Goal: Complete application form

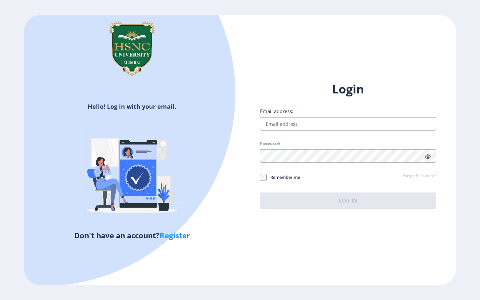
click at [282, 118] on input "Email address:" at bounding box center [348, 123] width 176 height 13
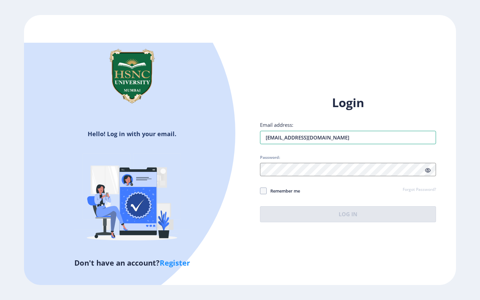
type input "[EMAIL_ADDRESS][DOMAIN_NAME]"
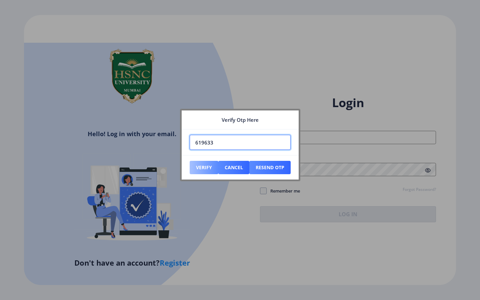
type input "619633"
click at [201, 170] on button "Verify" at bounding box center [204, 167] width 29 height 13
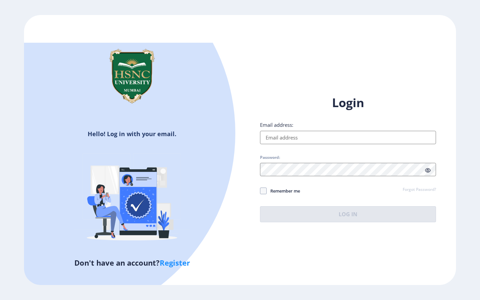
click at [304, 138] on input "Email address:" at bounding box center [348, 137] width 176 height 13
type input "[EMAIL_ADDRESS][DOMAIN_NAME]"
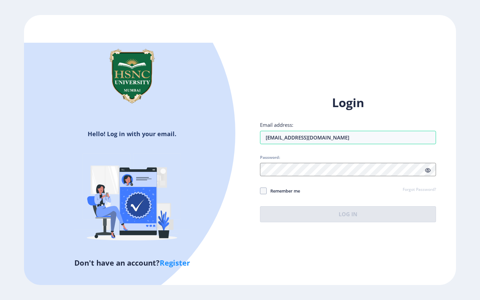
click at [295, 177] on div "Login Email address: [EMAIL_ADDRESS][DOMAIN_NAME] Password: Remember me Forgot …" at bounding box center [348, 158] width 176 height 127
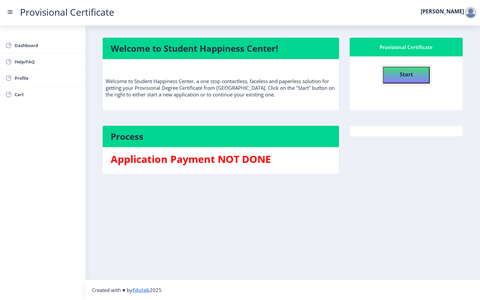
click at [394, 76] on button "Start" at bounding box center [406, 75] width 47 height 17
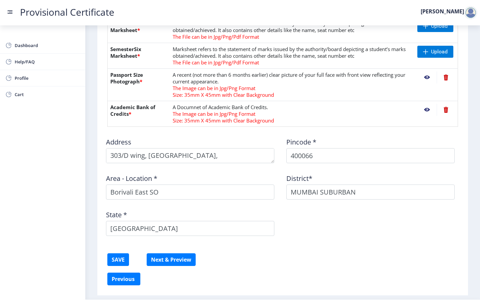
scroll to position [287, 0]
click at [426, 78] on nb-action at bounding box center [426, 78] width 19 height 12
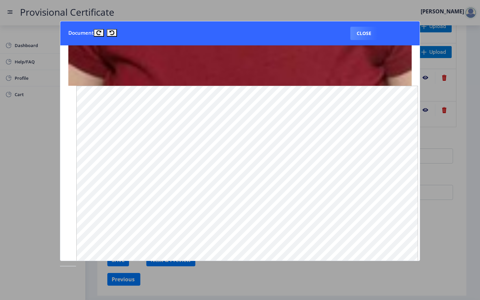
scroll to position [459, 0]
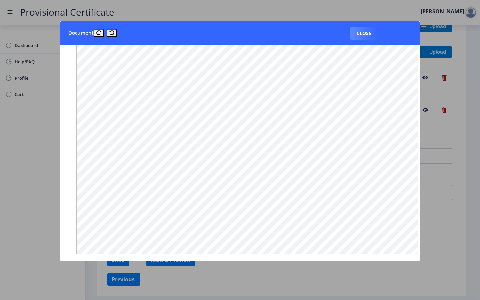
click at [477, 103] on div at bounding box center [240, 150] width 480 height 300
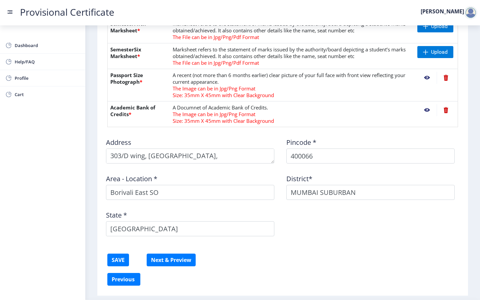
click at [421, 109] on nb-action at bounding box center [426, 110] width 19 height 12
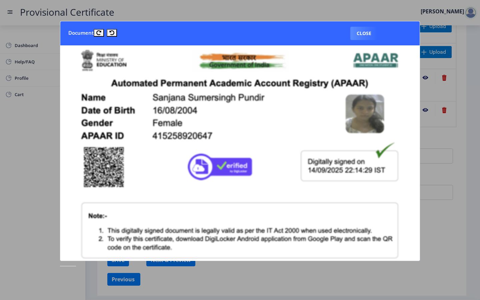
scroll to position [0, 0]
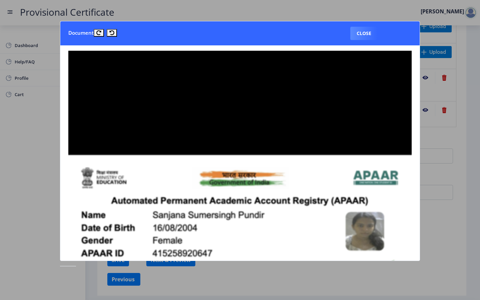
click at [438, 147] on div at bounding box center [240, 150] width 480 height 300
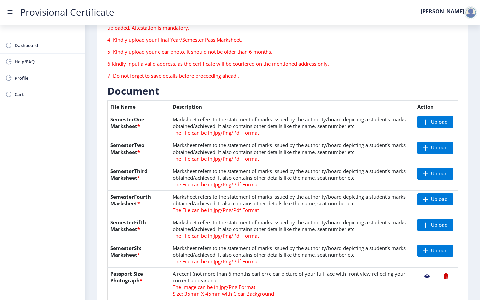
scroll to position [89, 0]
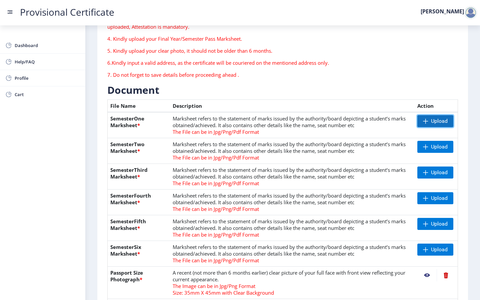
click at [431, 121] on span "Upload" at bounding box center [439, 121] width 17 height 7
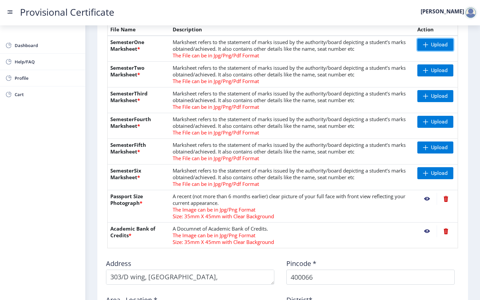
scroll to position [176, 0]
